Goal: Obtain resource: Download file/media

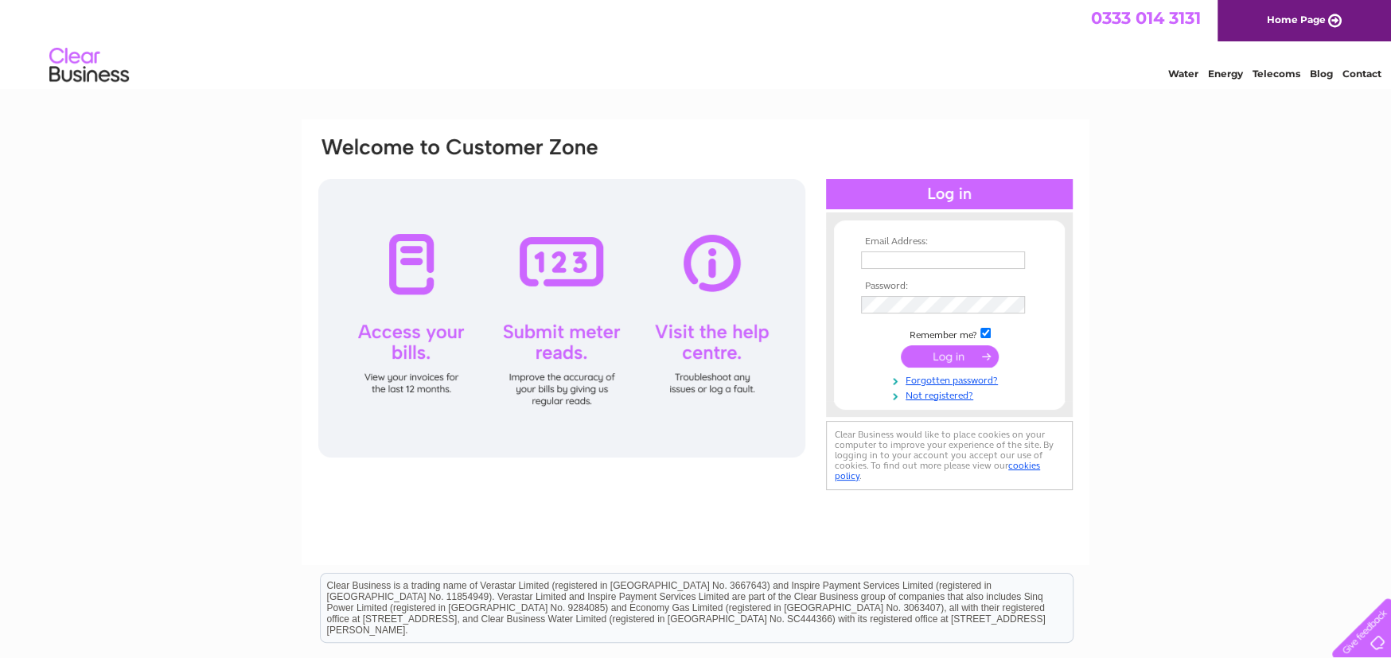
type input "Louise@waterwiseutilities.co.uk"
drag, startPoint x: 949, startPoint y: 361, endPoint x: 1039, endPoint y: 345, distance: 92.1
click at [949, 361] on input "submit" at bounding box center [950, 356] width 98 height 22
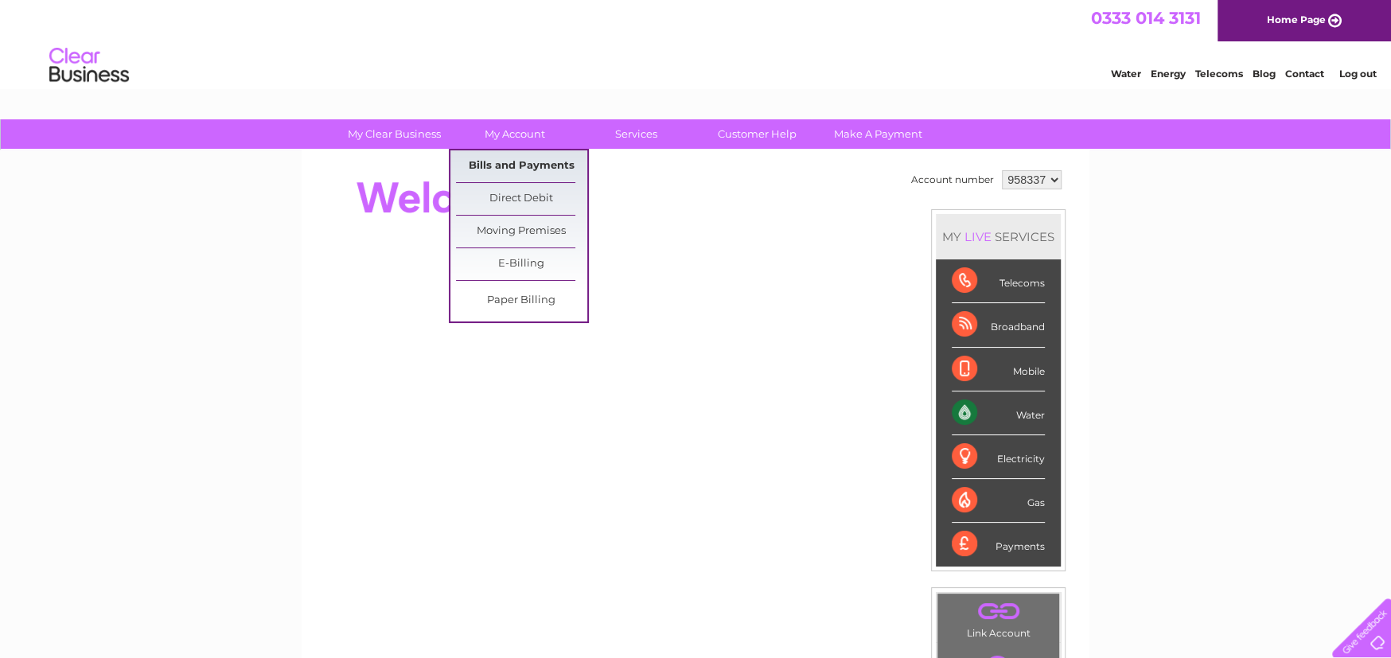
click at [509, 165] on link "Bills and Payments" at bounding box center [521, 166] width 131 height 32
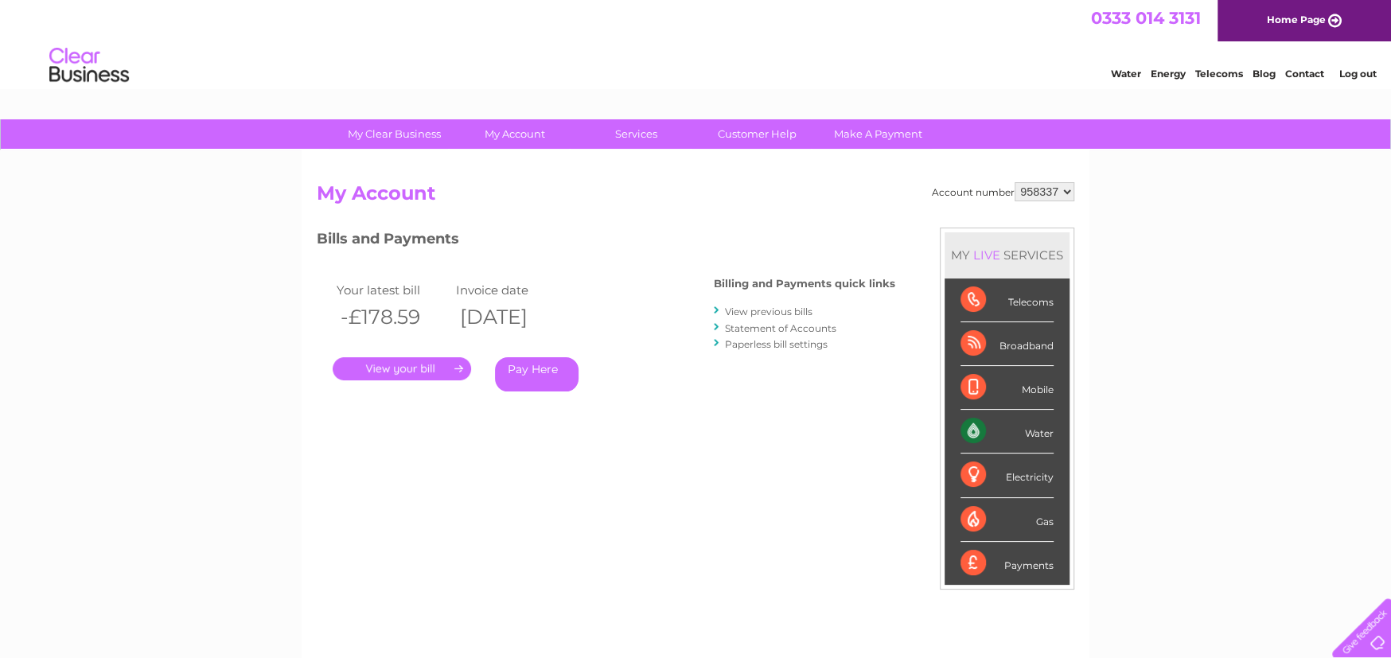
click at [791, 309] on link "View previous bills" at bounding box center [769, 312] width 88 height 12
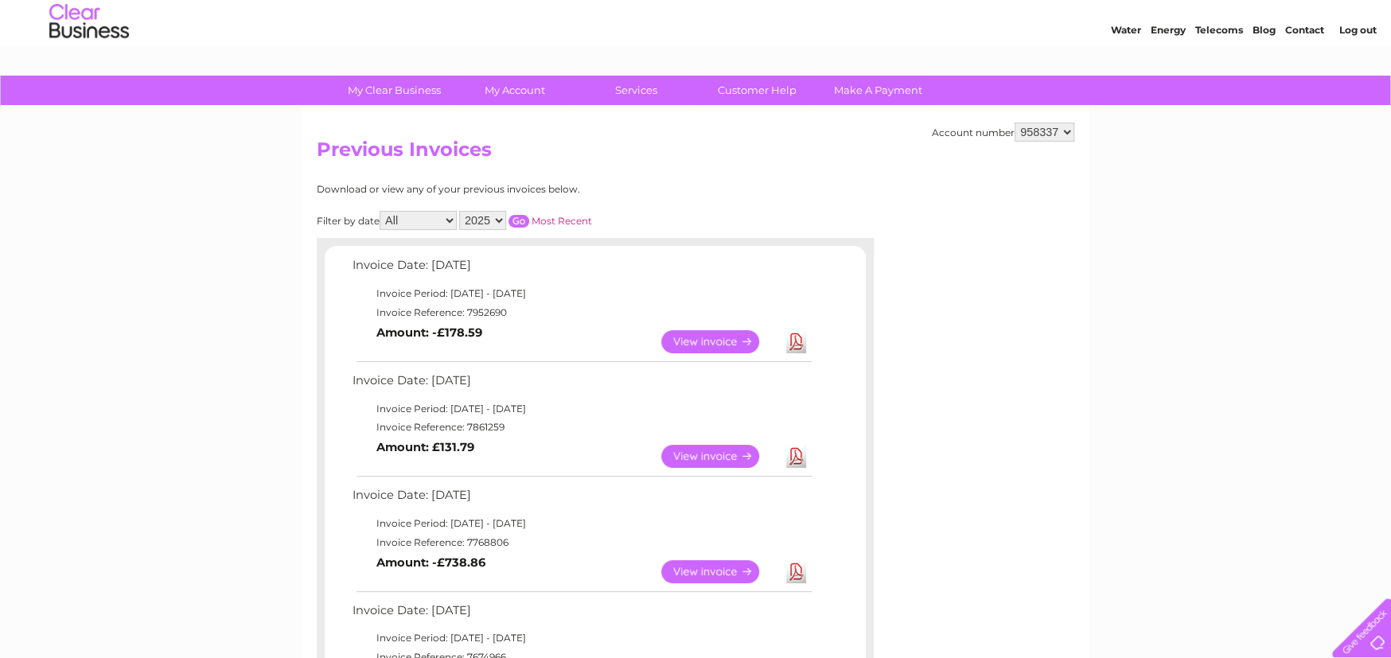
scroll to position [159, 0]
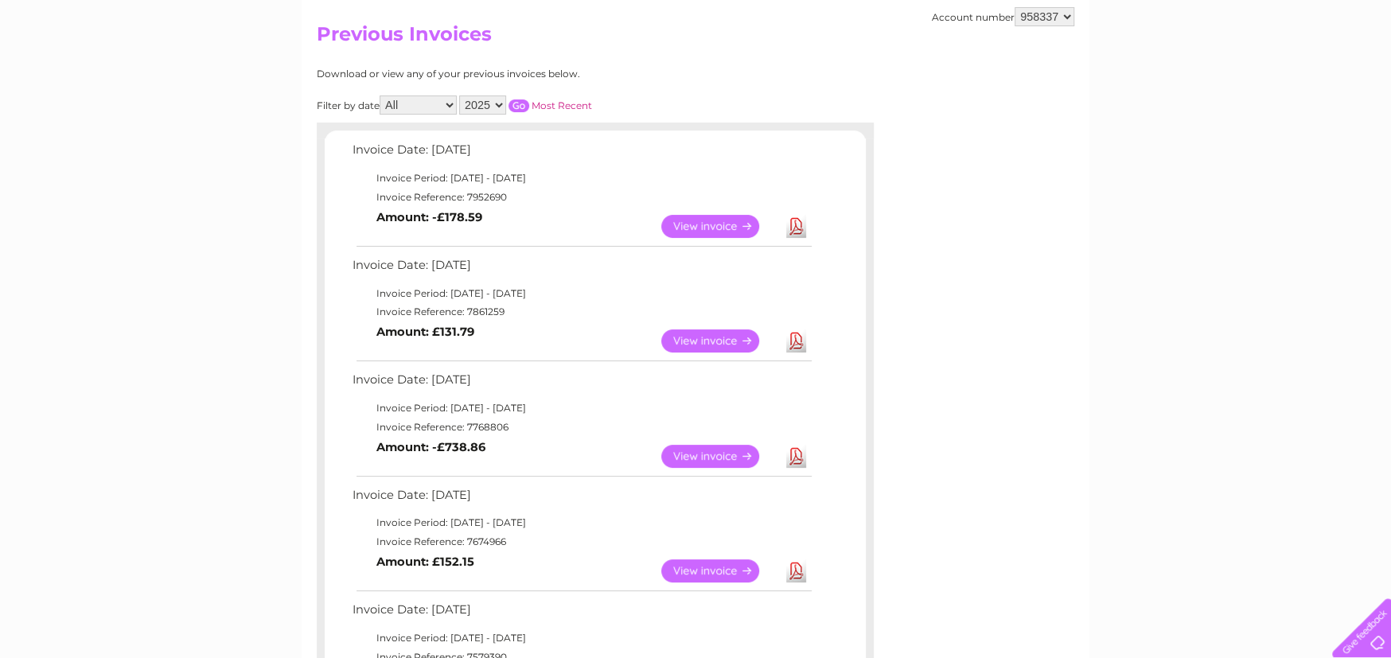
click at [811, 224] on td "View Download Amount: -£178.59" at bounding box center [582, 226] width 466 height 39
click at [797, 230] on link "Download" at bounding box center [796, 226] width 20 height 23
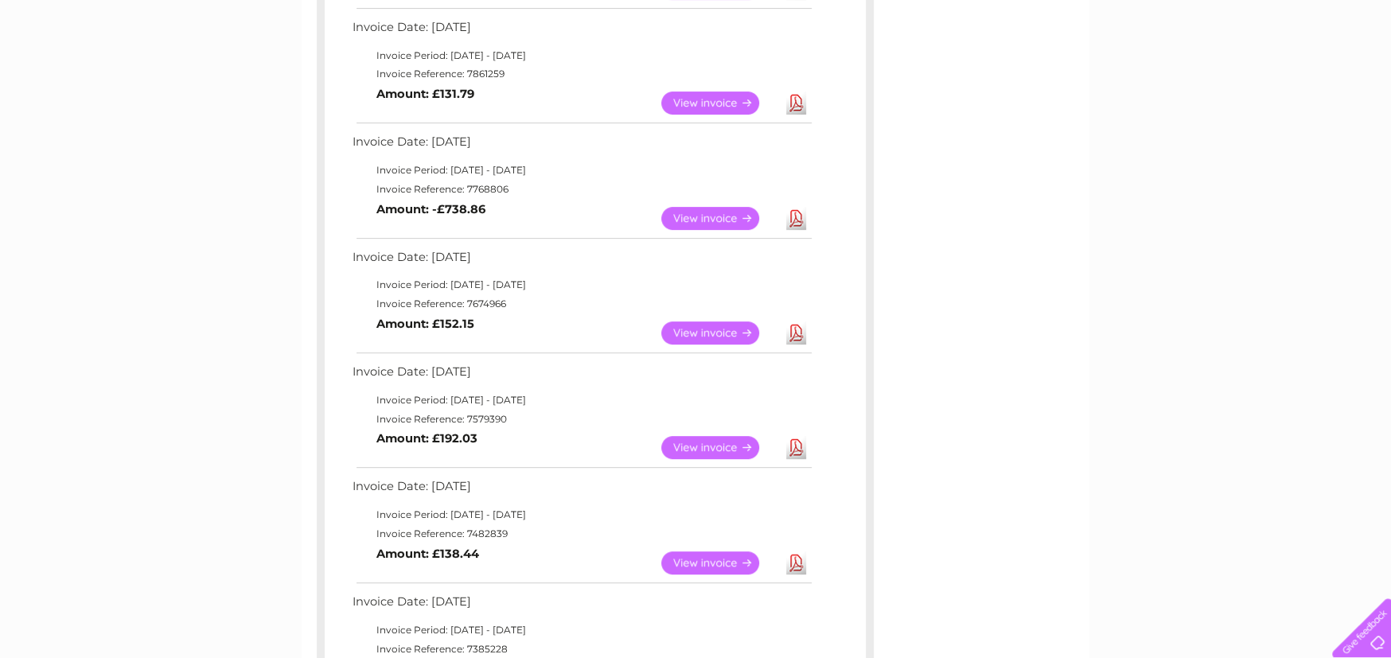
scroll to position [80, 0]
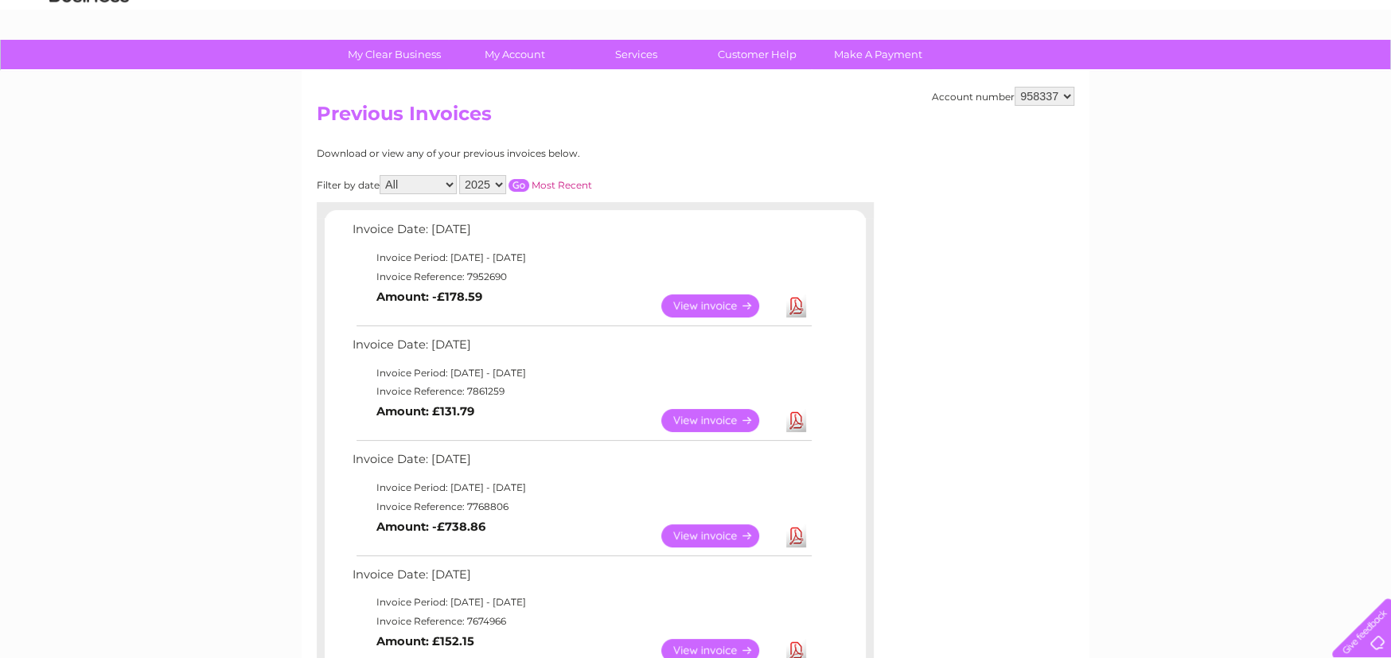
click at [795, 425] on link "Download" at bounding box center [796, 420] width 20 height 23
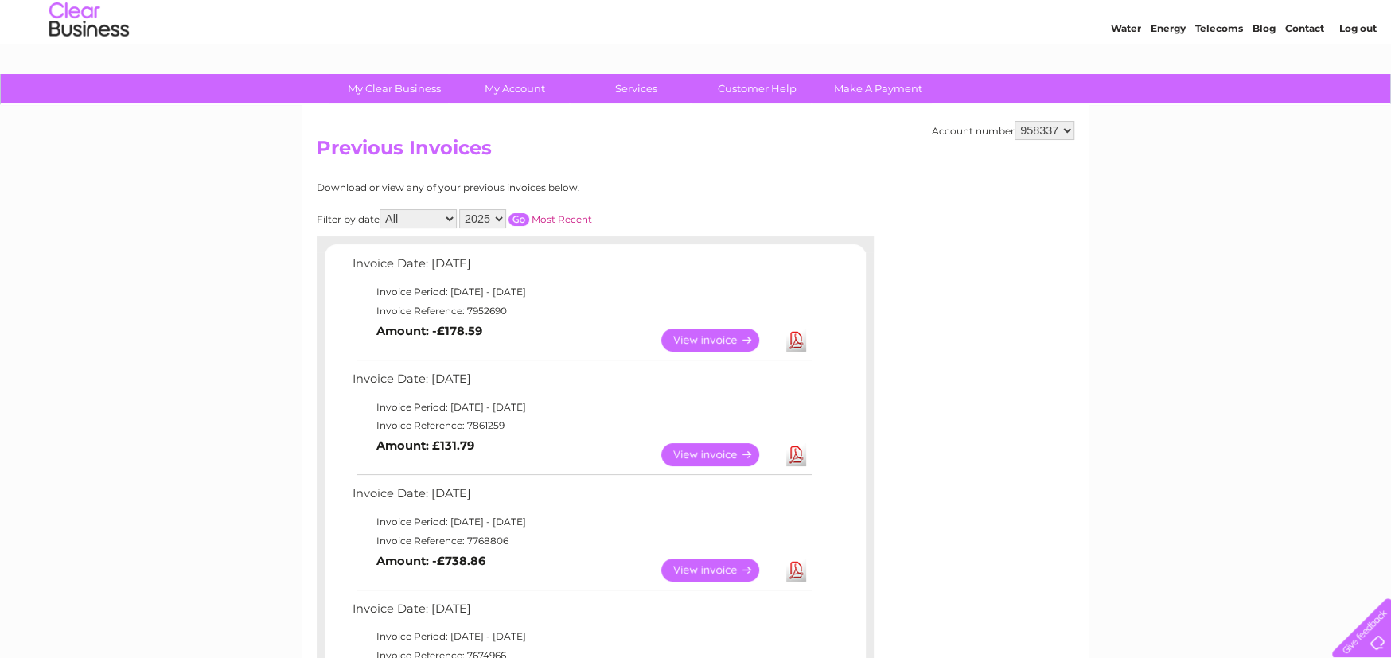
scroll to position [41, 0]
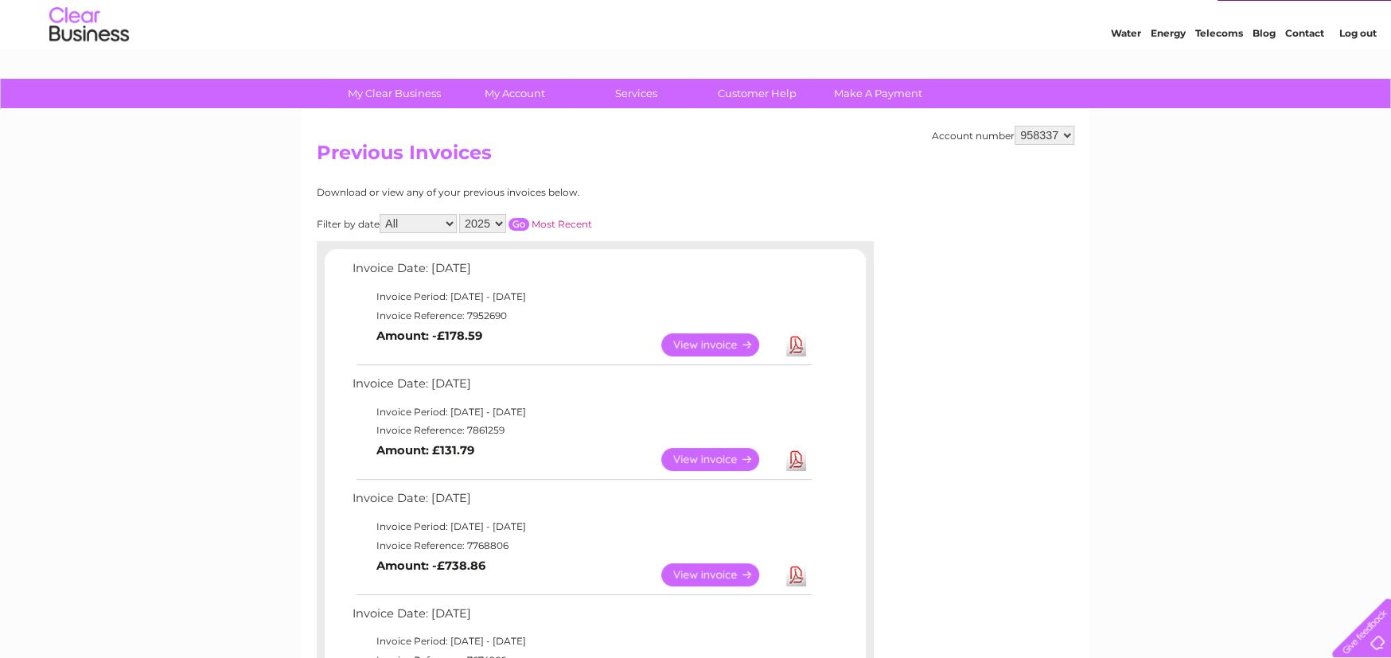
click at [800, 340] on link "Download" at bounding box center [796, 344] width 20 height 23
